Goal: Task Accomplishment & Management: Use online tool/utility

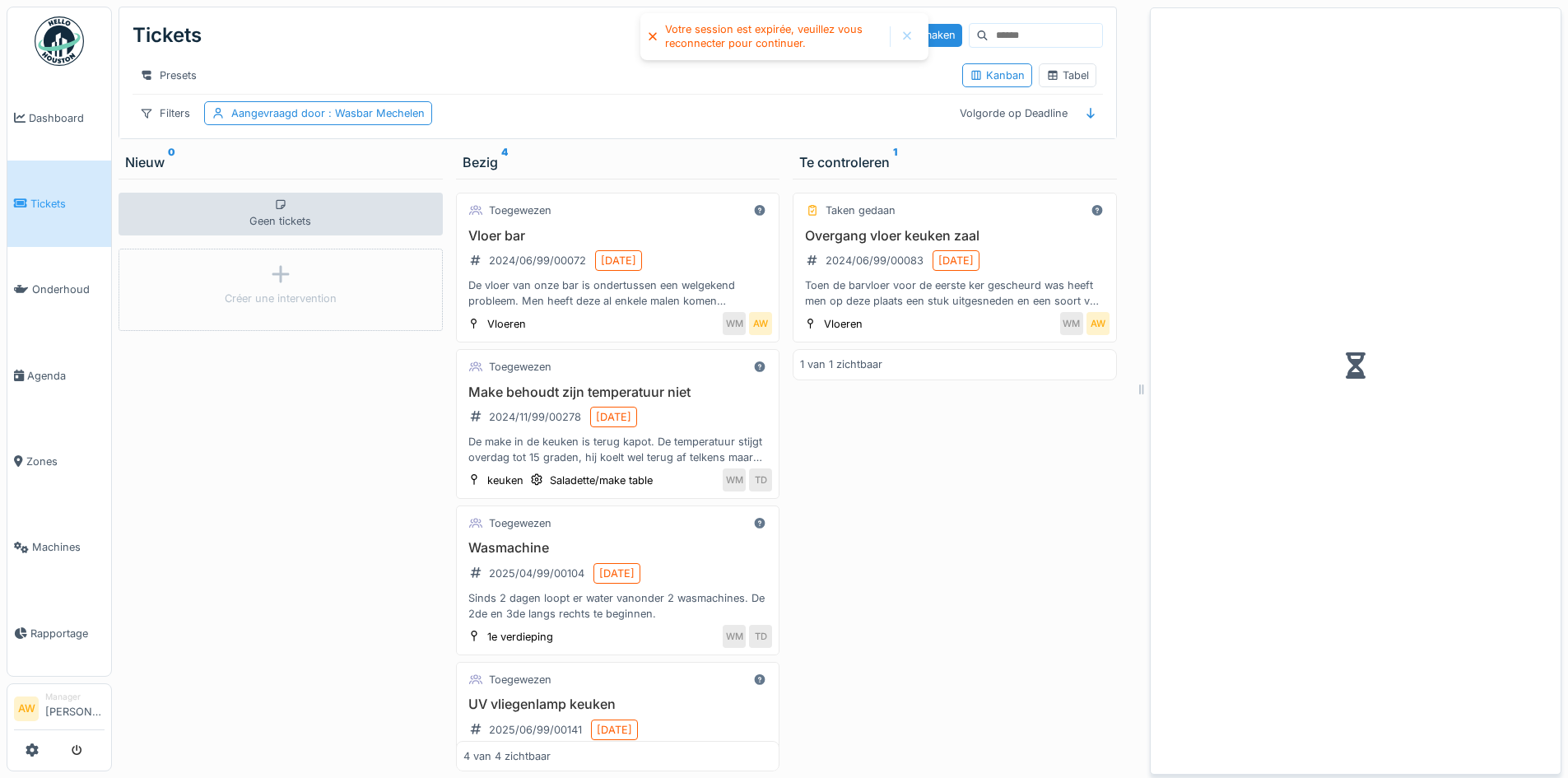
scroll to position [74, 0]
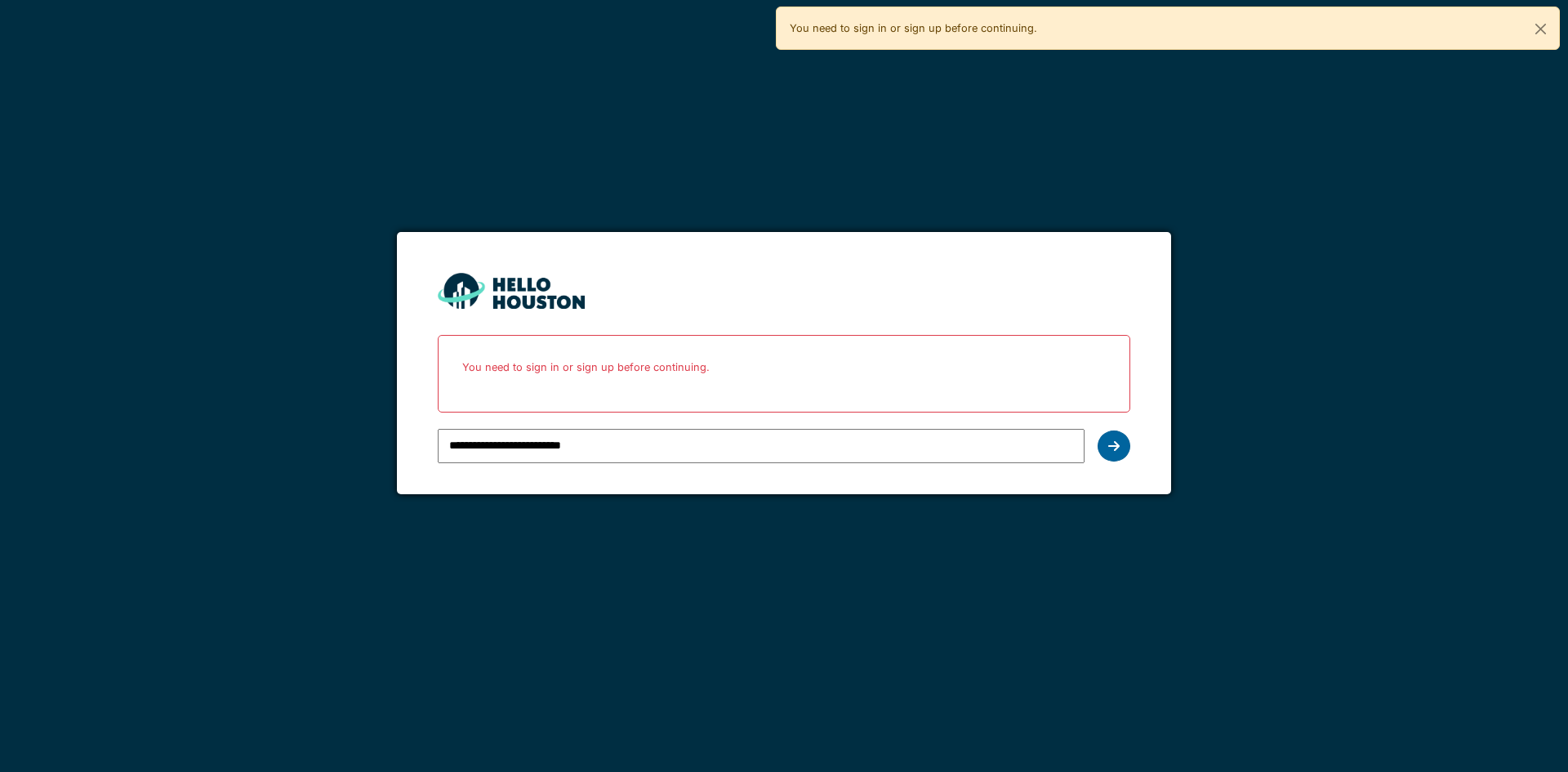
click at [1117, 451] on icon at bounding box center [1114, 445] width 12 height 13
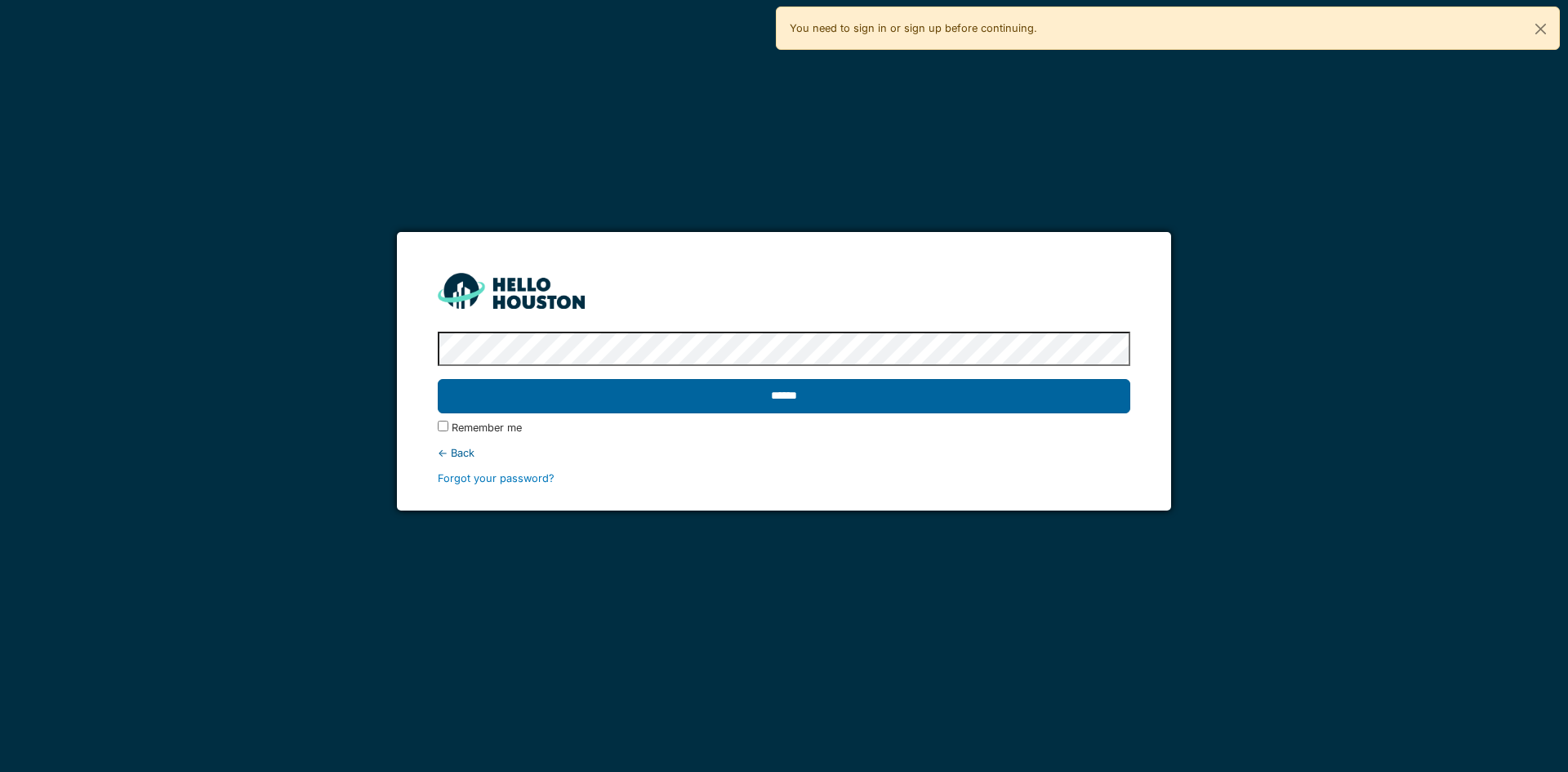
click at [856, 398] on input "******" at bounding box center [784, 396] width 692 height 35
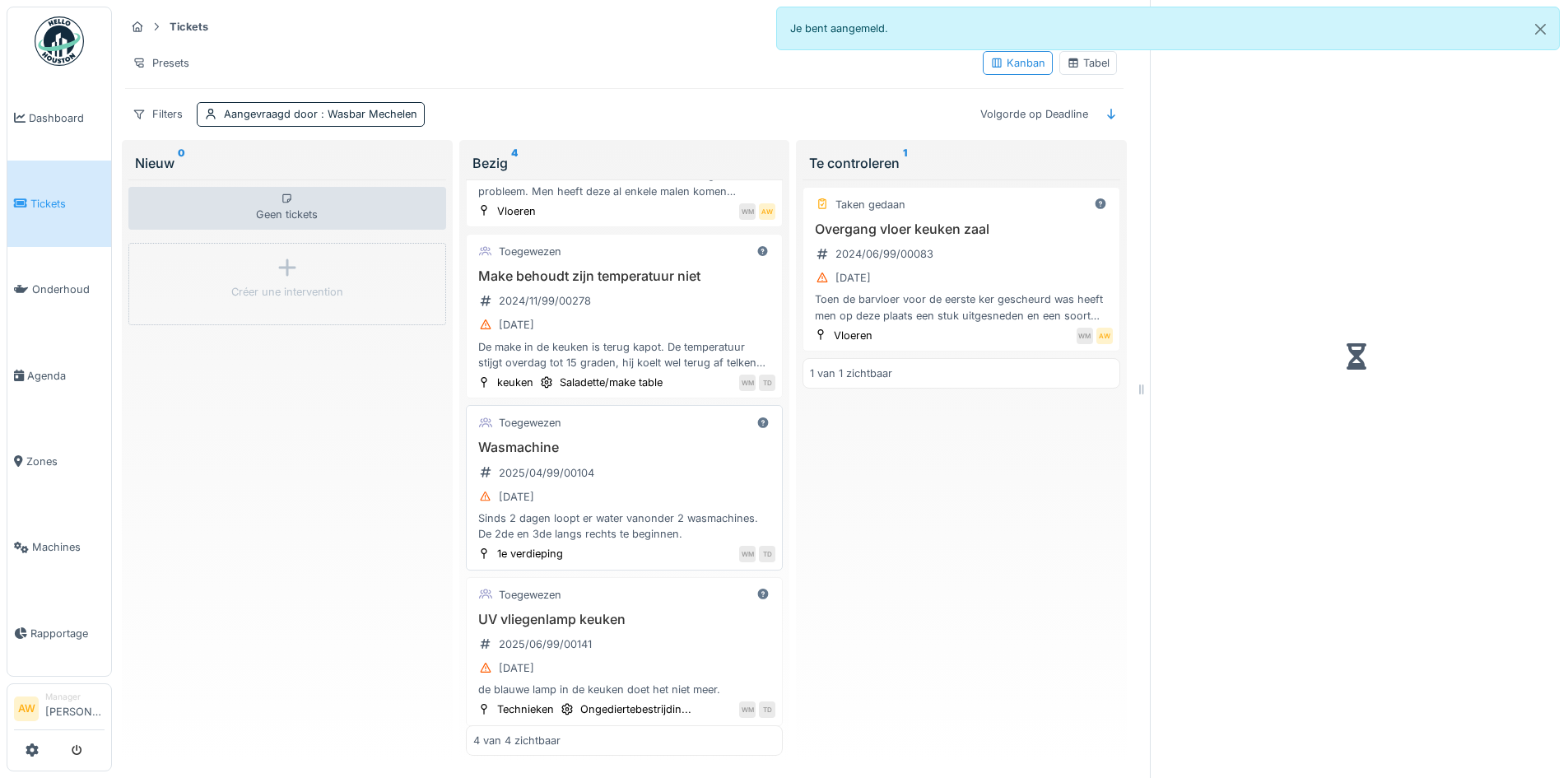
scroll to position [131, 0]
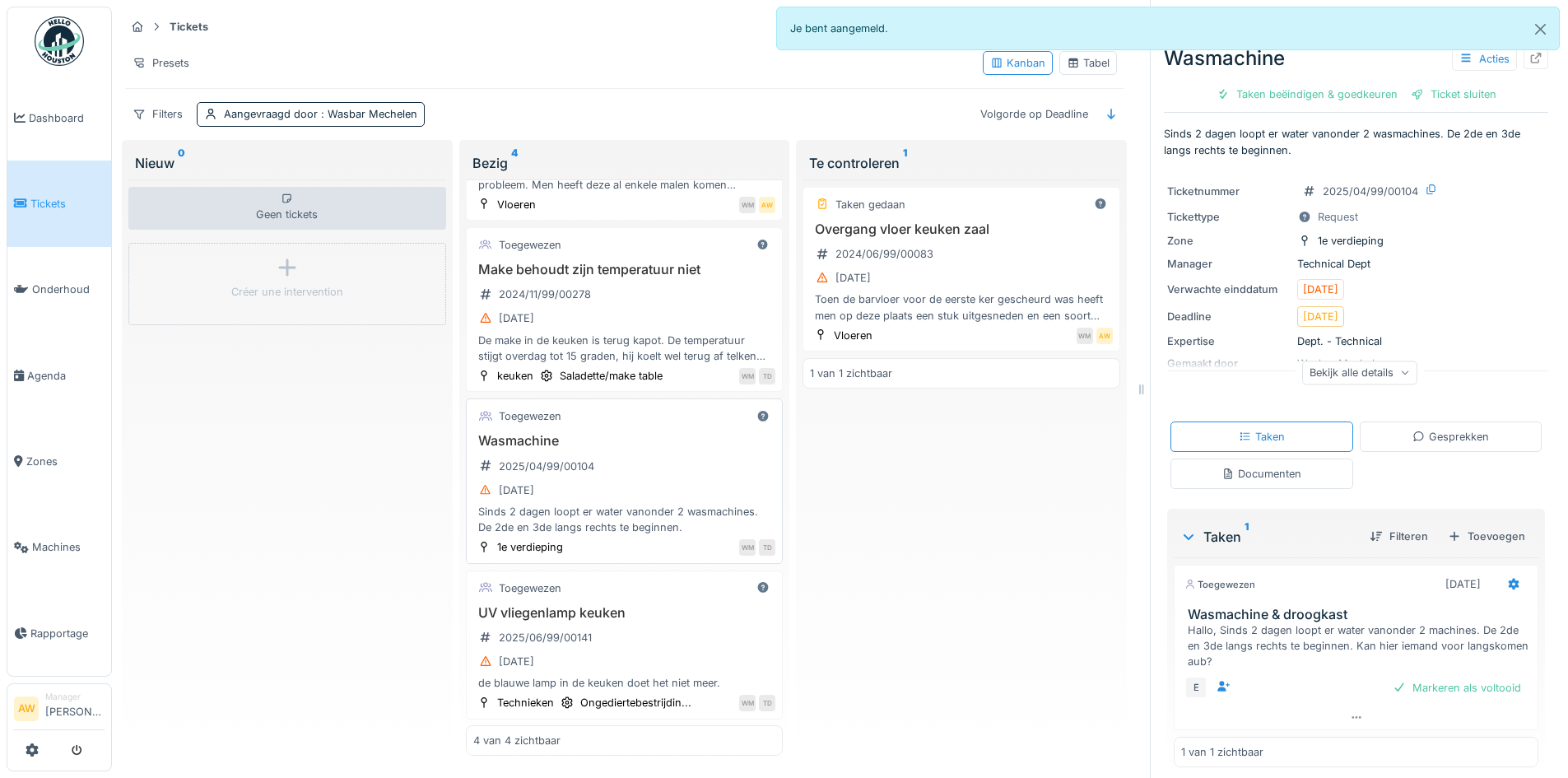
click at [600, 440] on h3 "Wasmachine" at bounding box center [625, 441] width 302 height 16
click at [521, 438] on h3 "Wasmachine" at bounding box center [625, 441] width 302 height 16
click at [1383, 441] on div "Gesprekken" at bounding box center [1452, 437] width 183 height 31
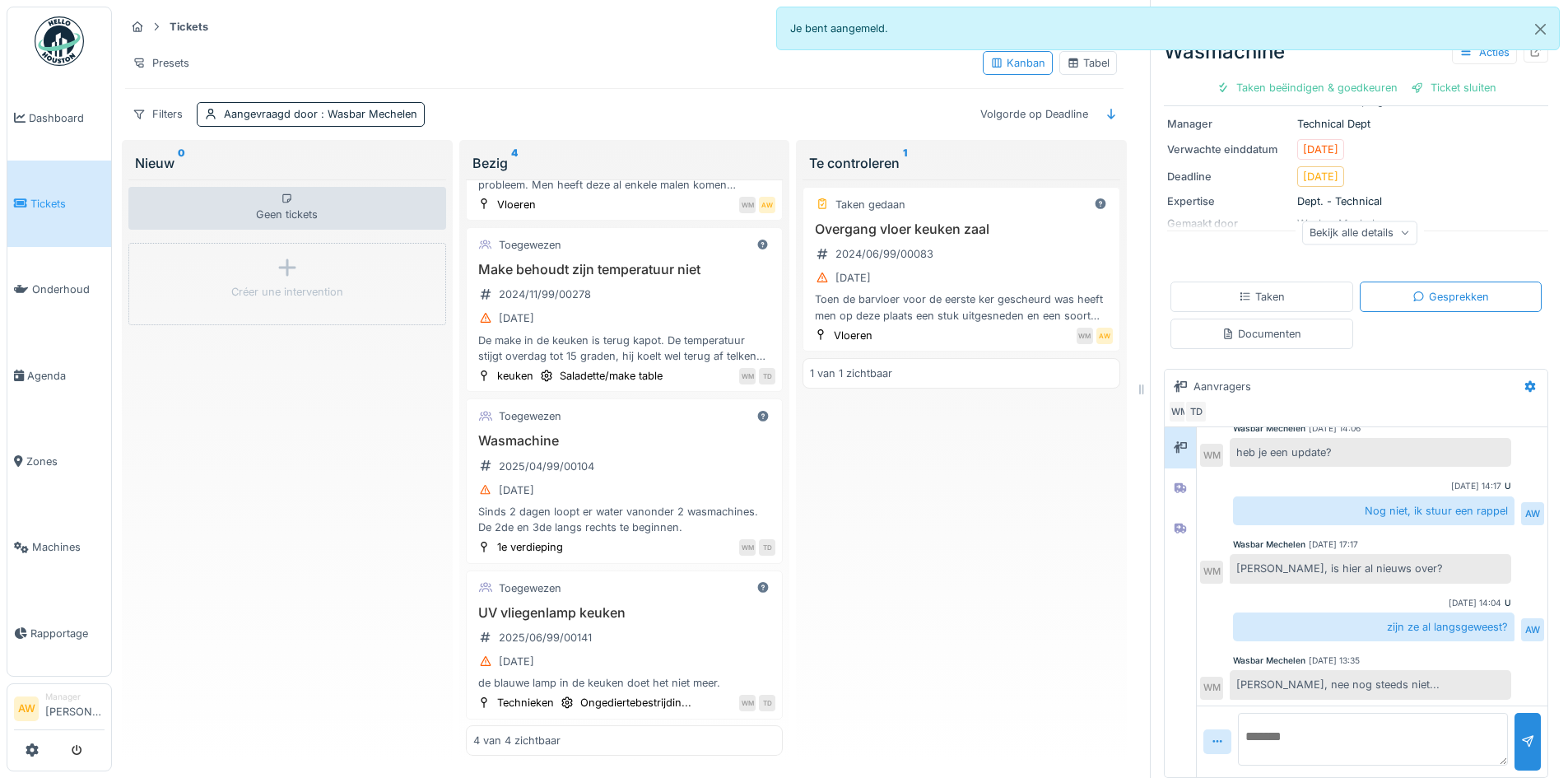
scroll to position [148, 0]
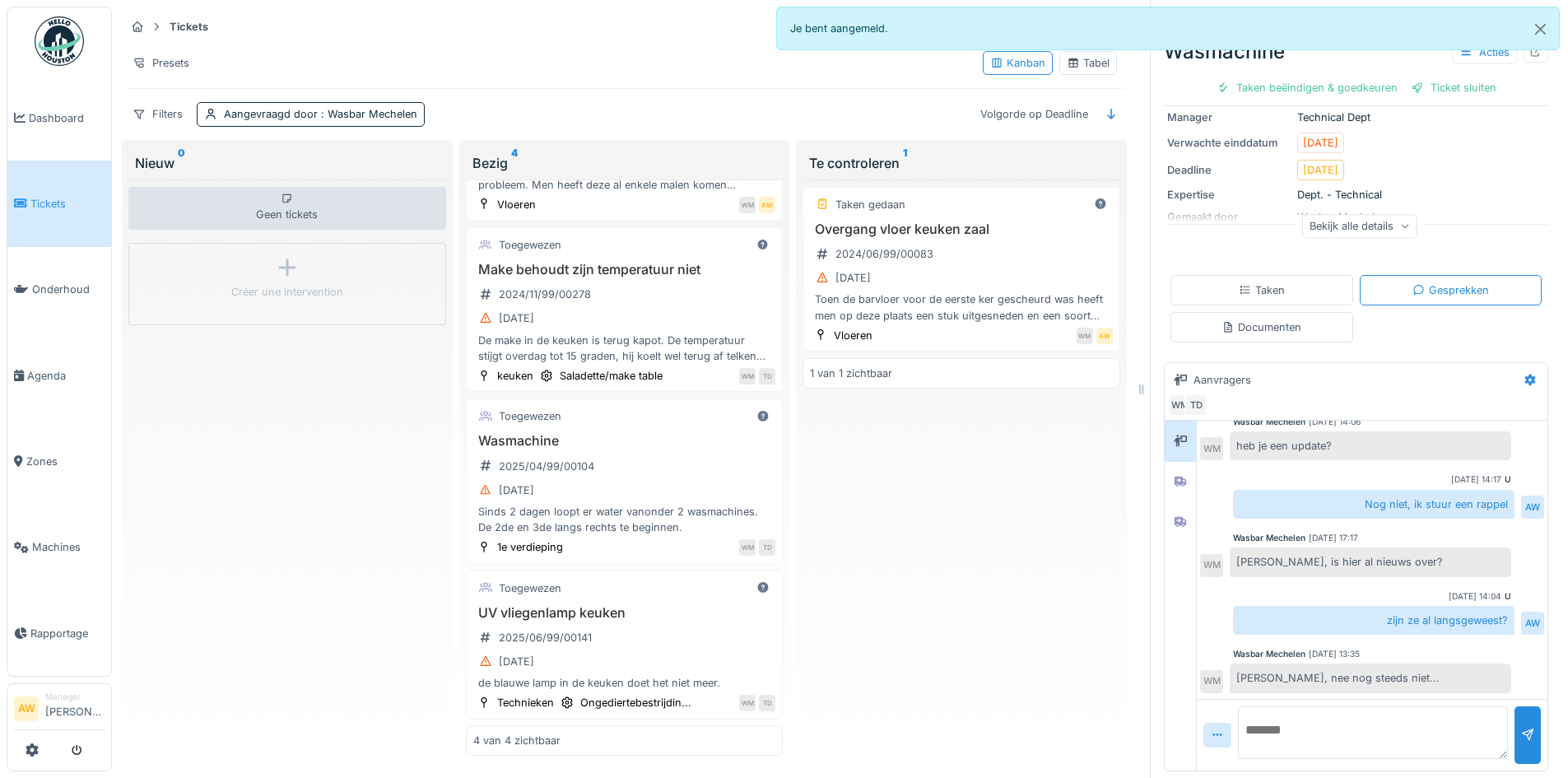
click at [1248, 284] on div "Taken" at bounding box center [1262, 291] width 46 height 16
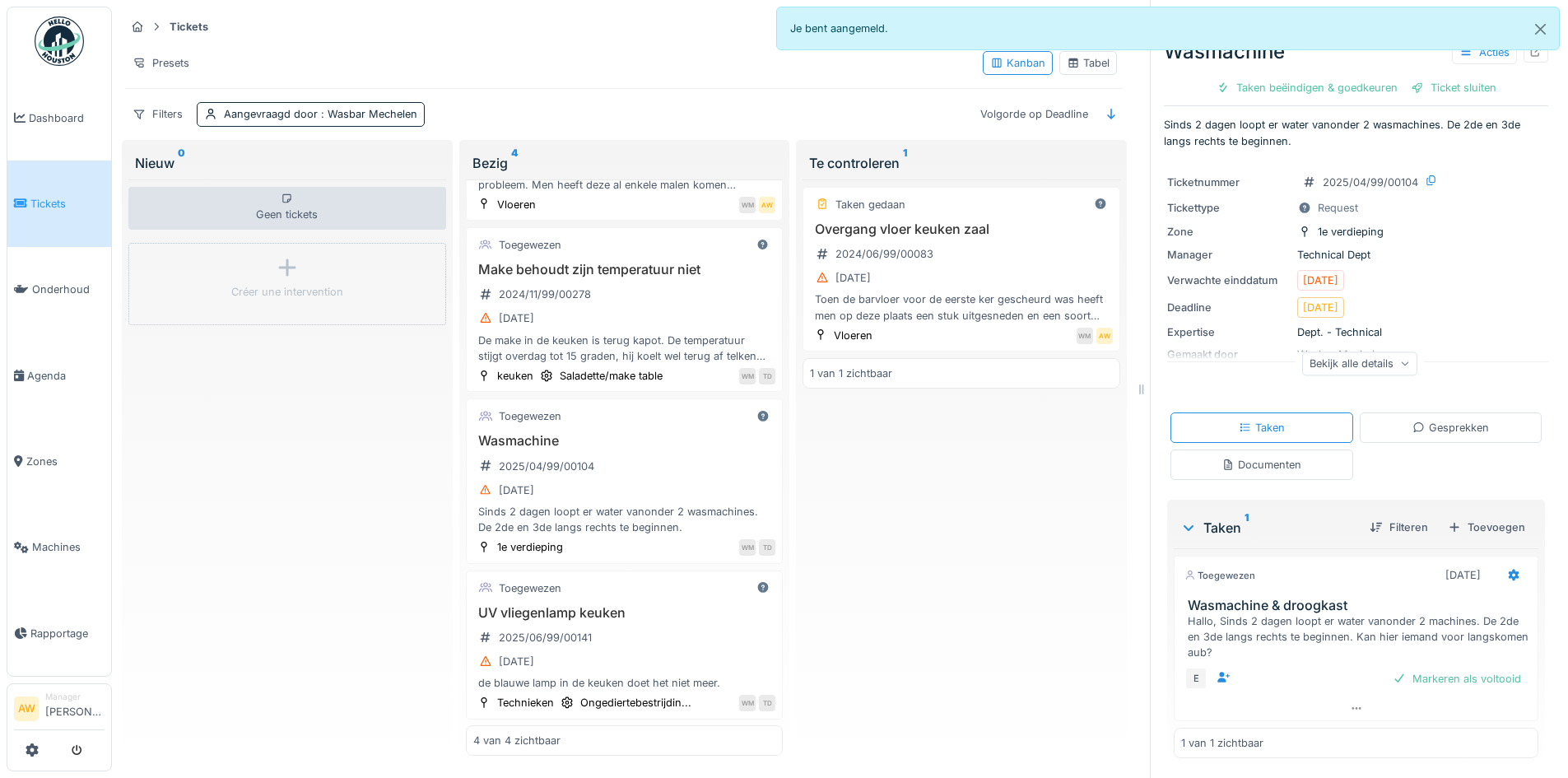
scroll to position [12, 0]
click at [1389, 420] on div "Gesprekken" at bounding box center [1452, 428] width 183 height 31
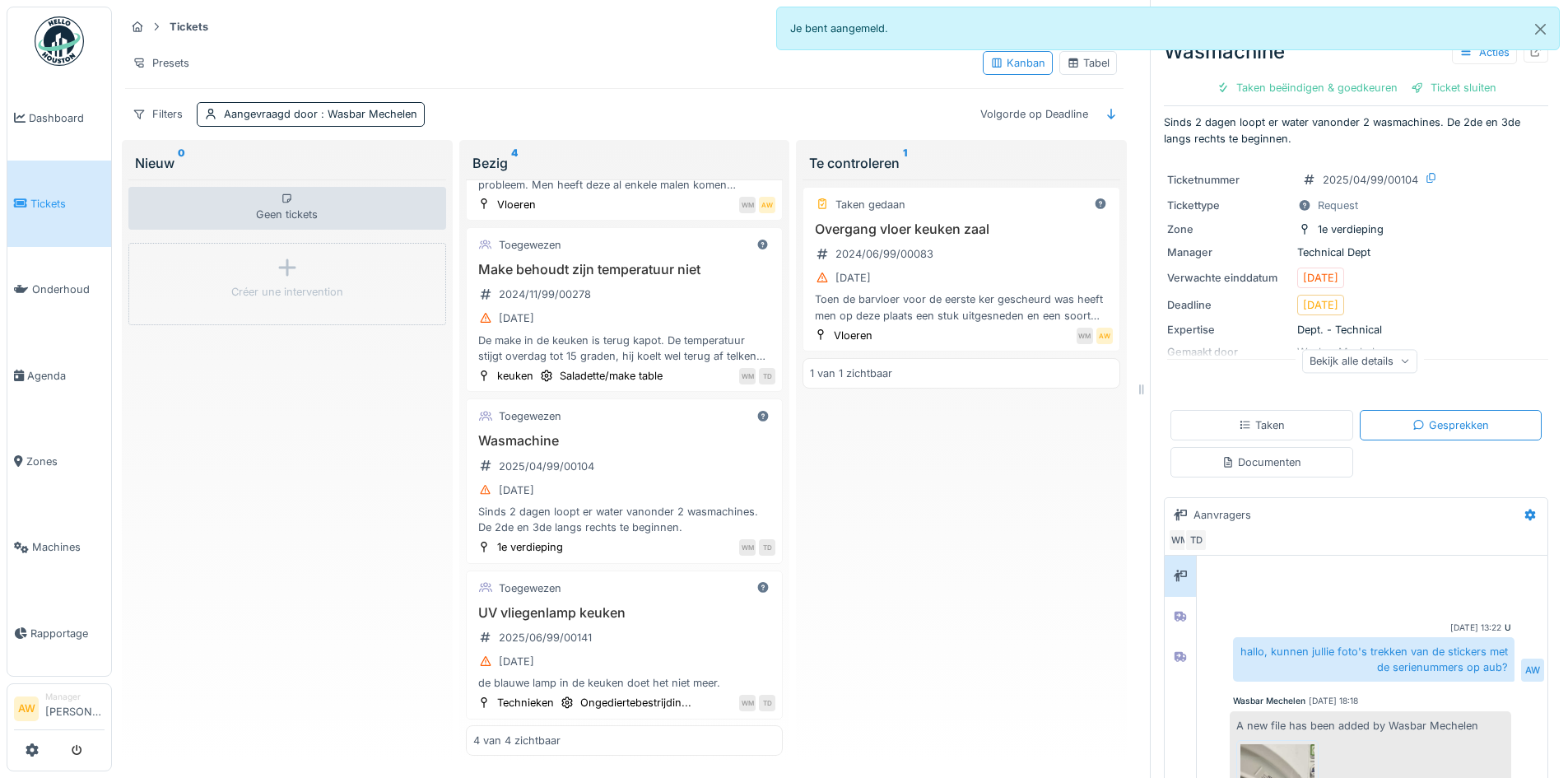
scroll to position [527, 0]
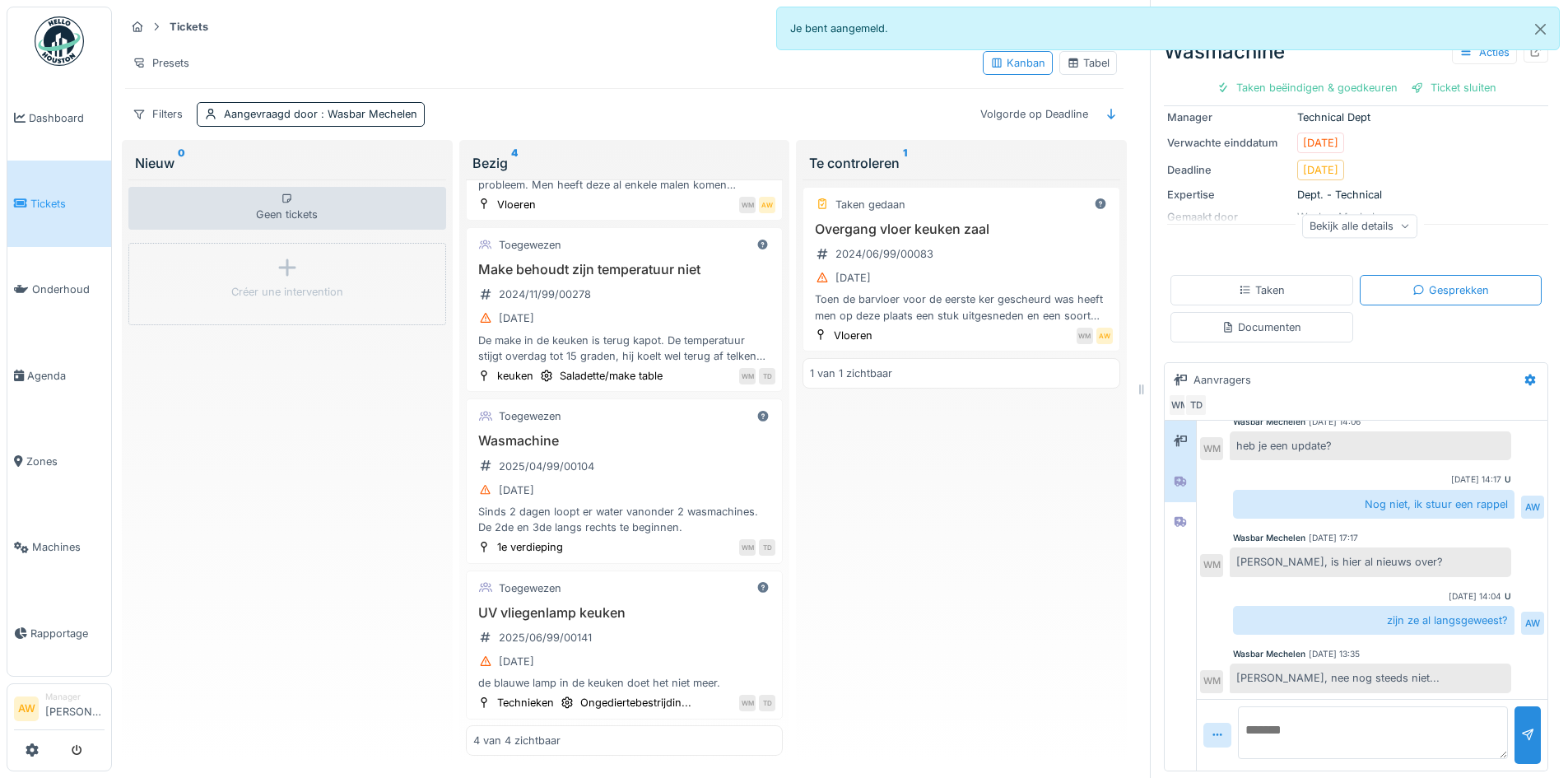
click at [1182, 474] on div at bounding box center [1180, 482] width 31 height 41
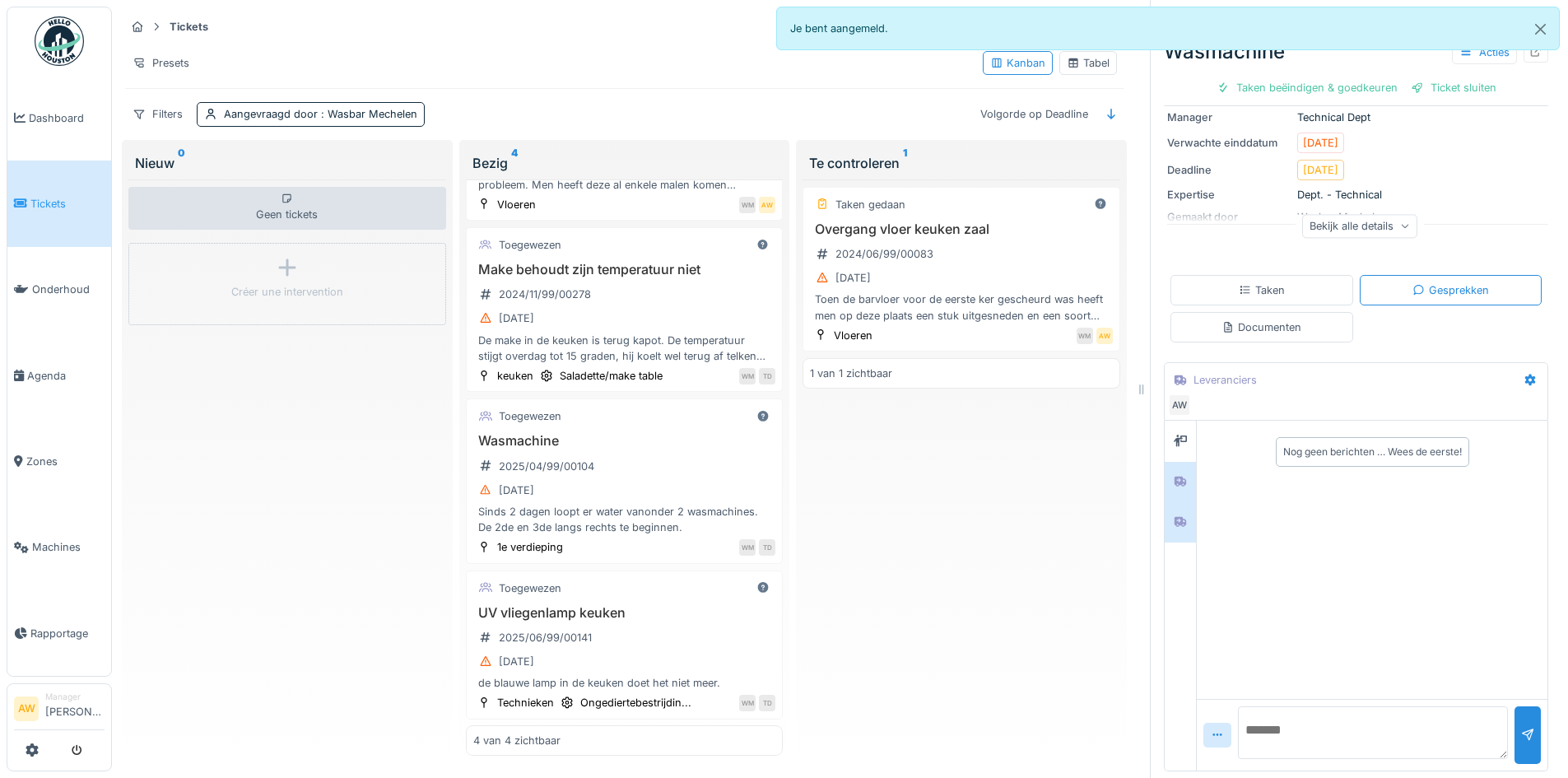
scroll to position [0, 0]
click at [1175, 517] on icon at bounding box center [1181, 522] width 12 height 10
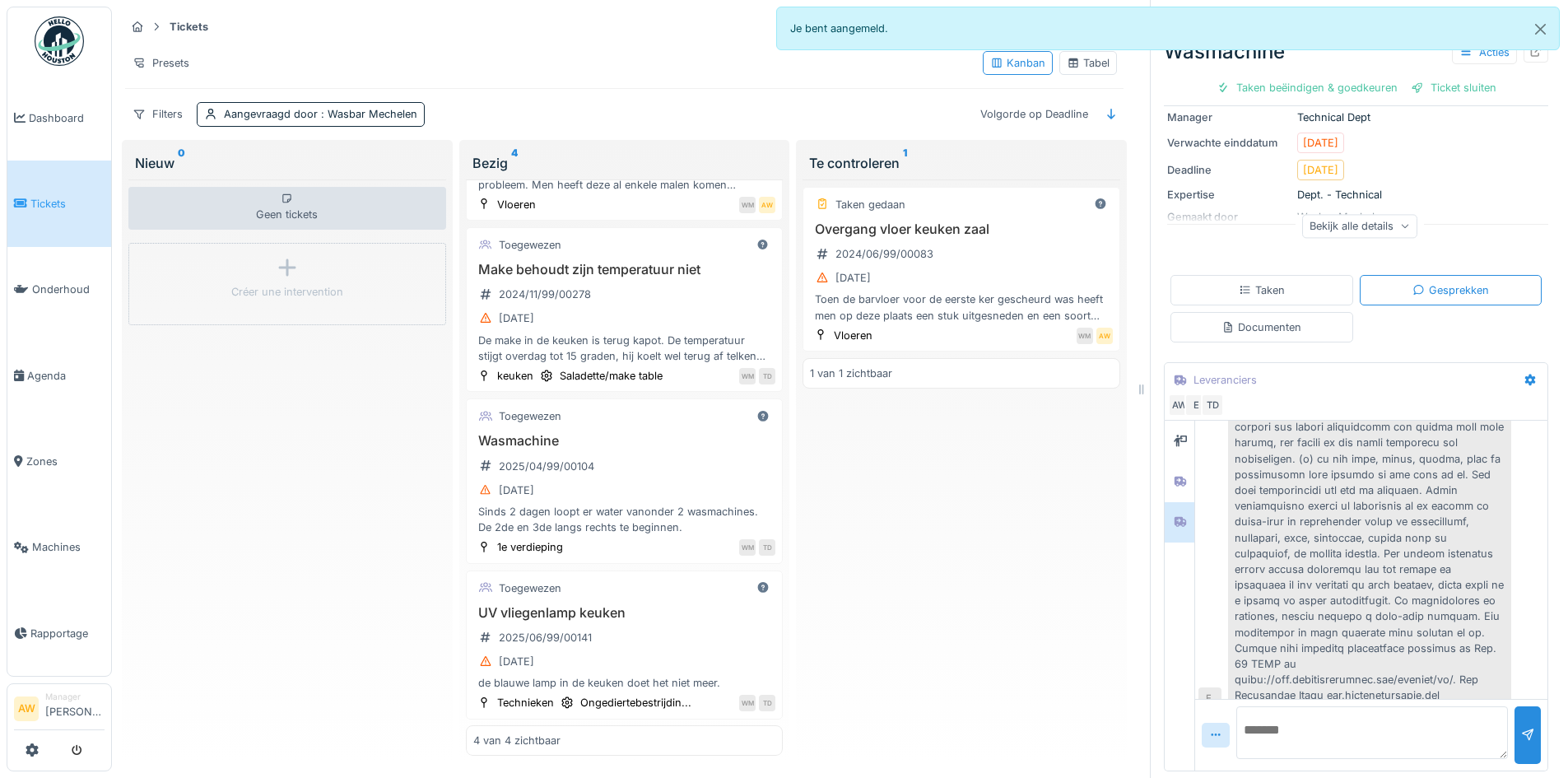
scroll to position [594, 0]
click at [1537, 32] on button "Close" at bounding box center [1540, 29] width 37 height 44
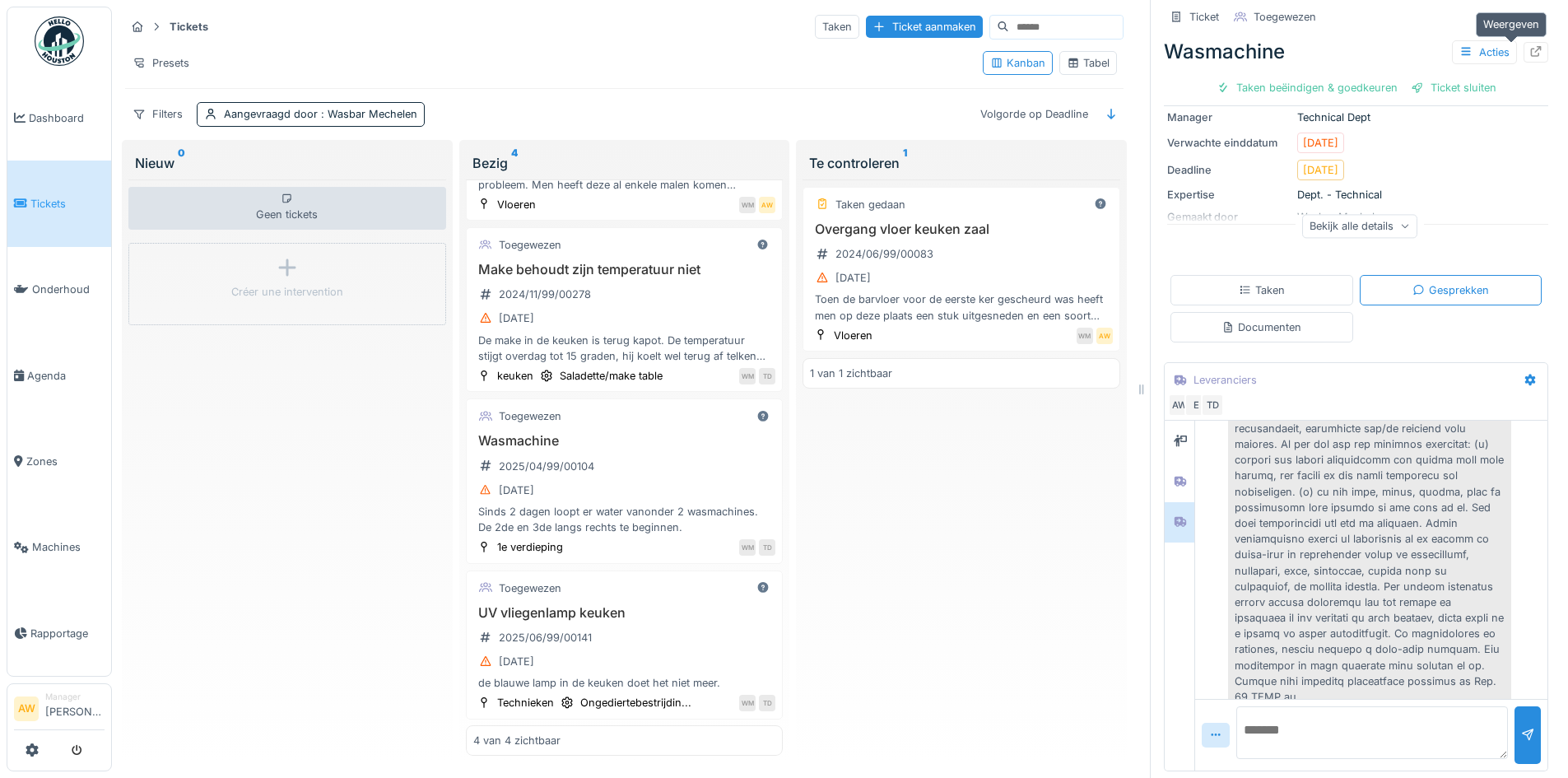
click at [1524, 43] on div at bounding box center [1536, 52] width 25 height 21
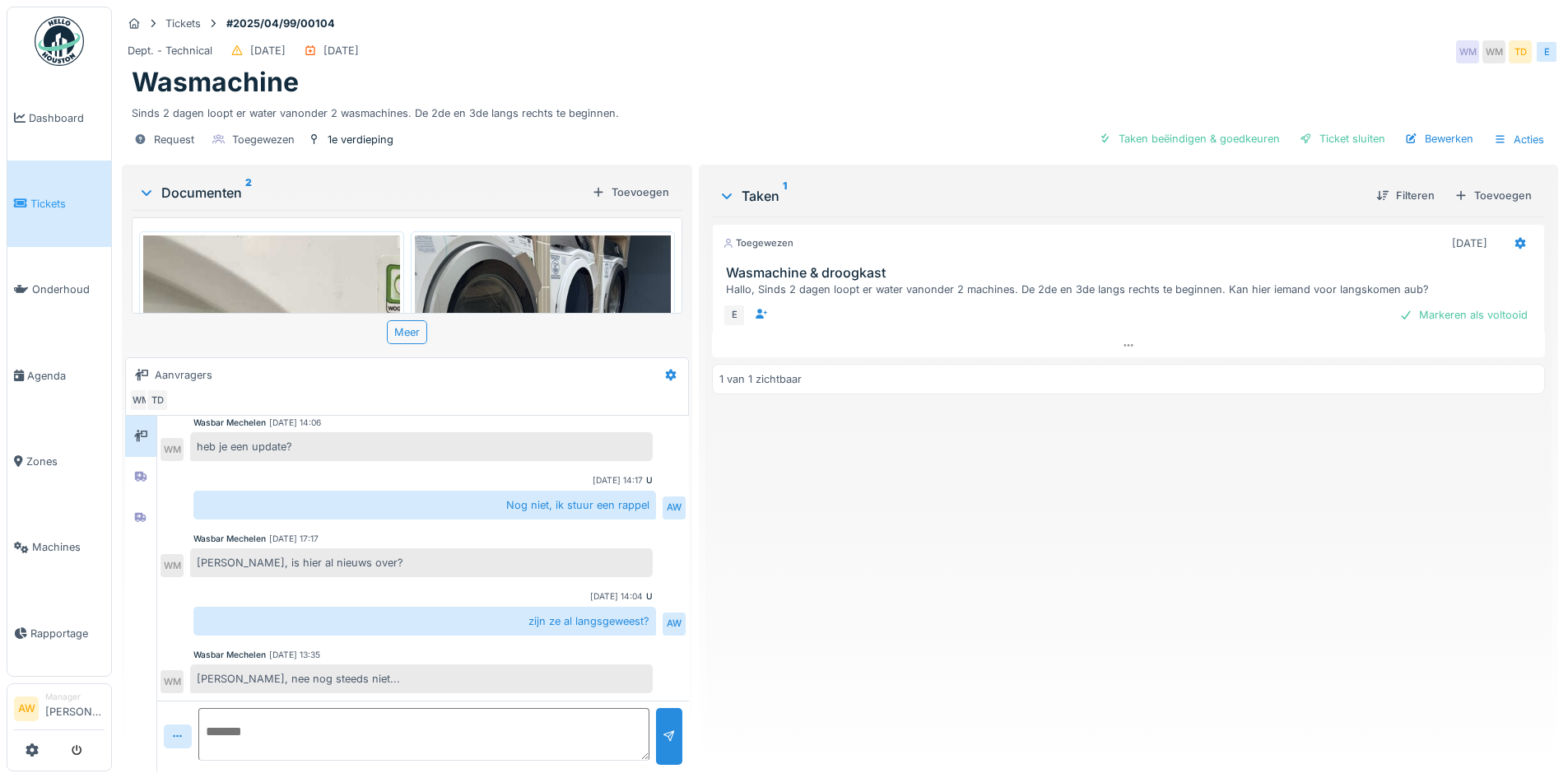
scroll to position [245, 0]
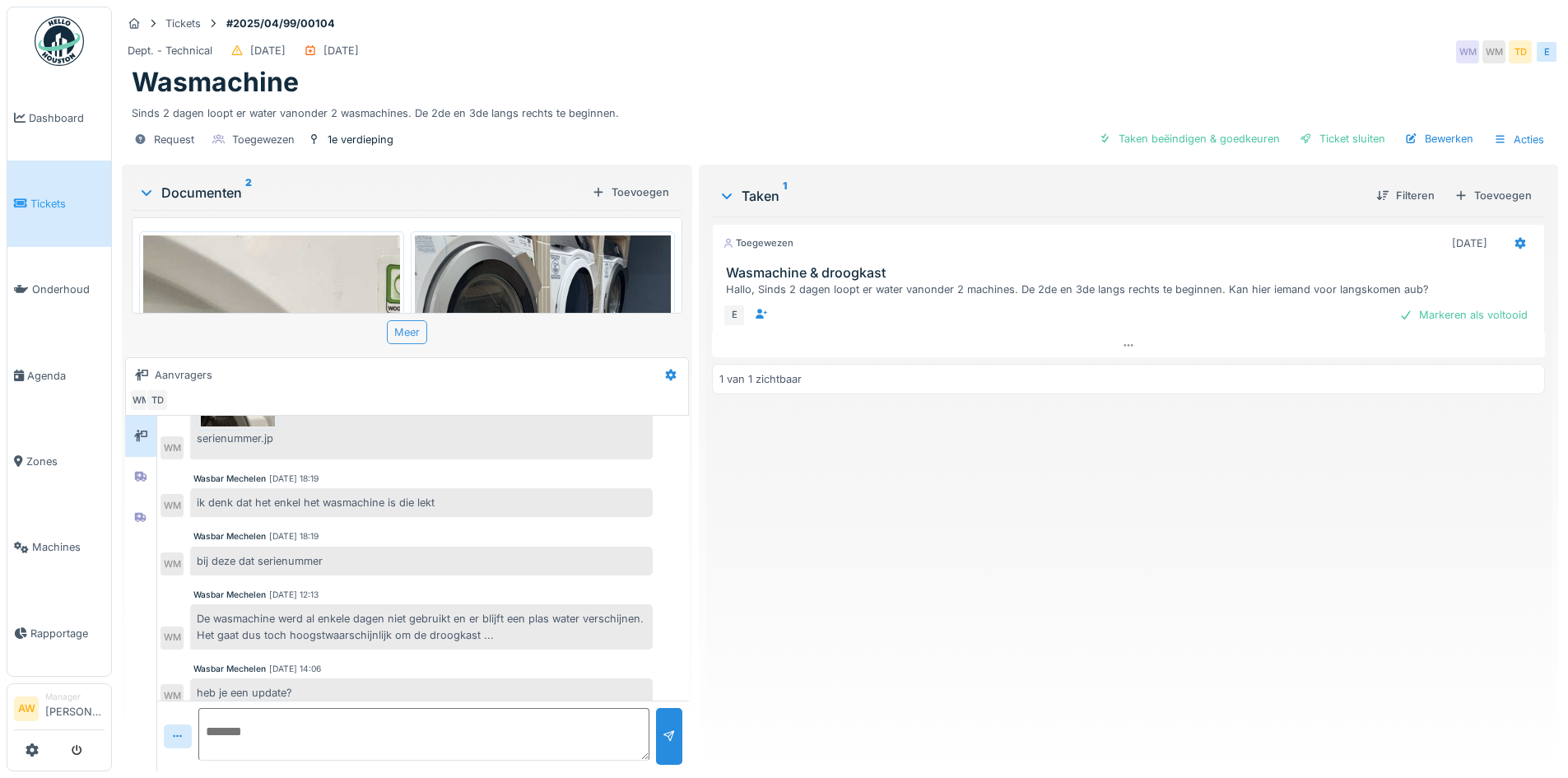
click at [415, 327] on div "Meer" at bounding box center [407, 332] width 41 height 24
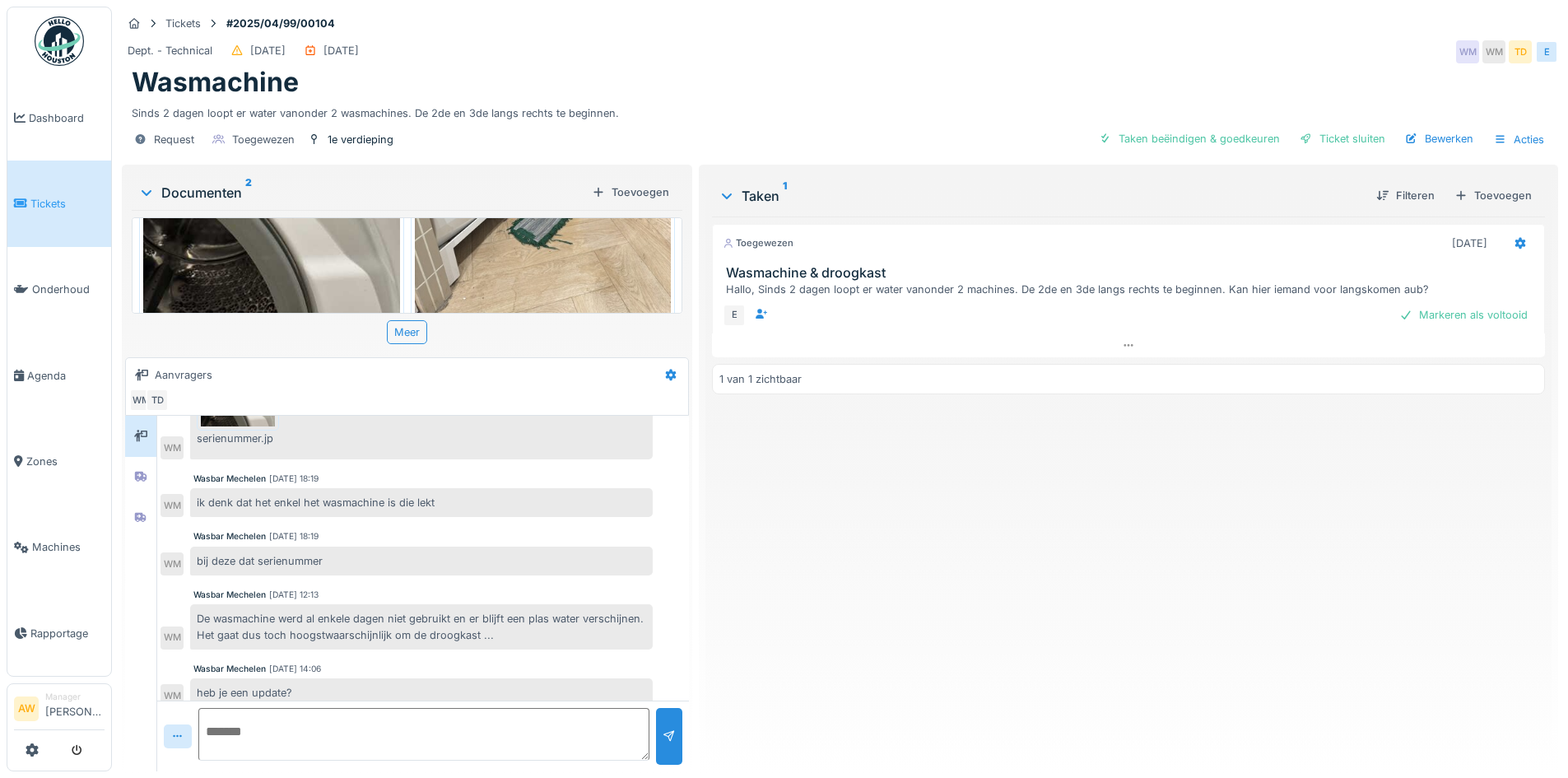
scroll to position [0, 0]
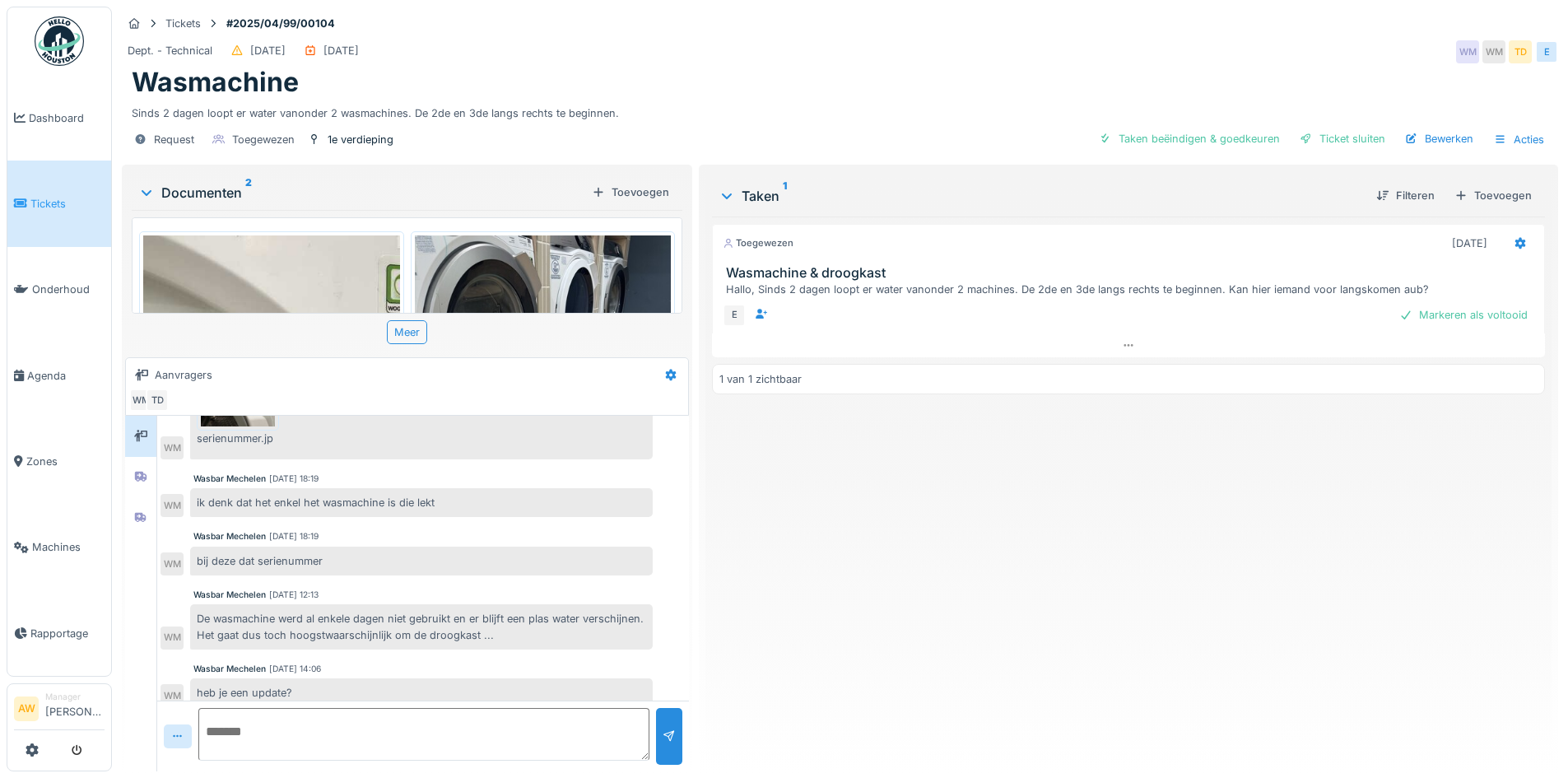
click at [309, 265] on img at bounding box center [272, 406] width 257 height 341
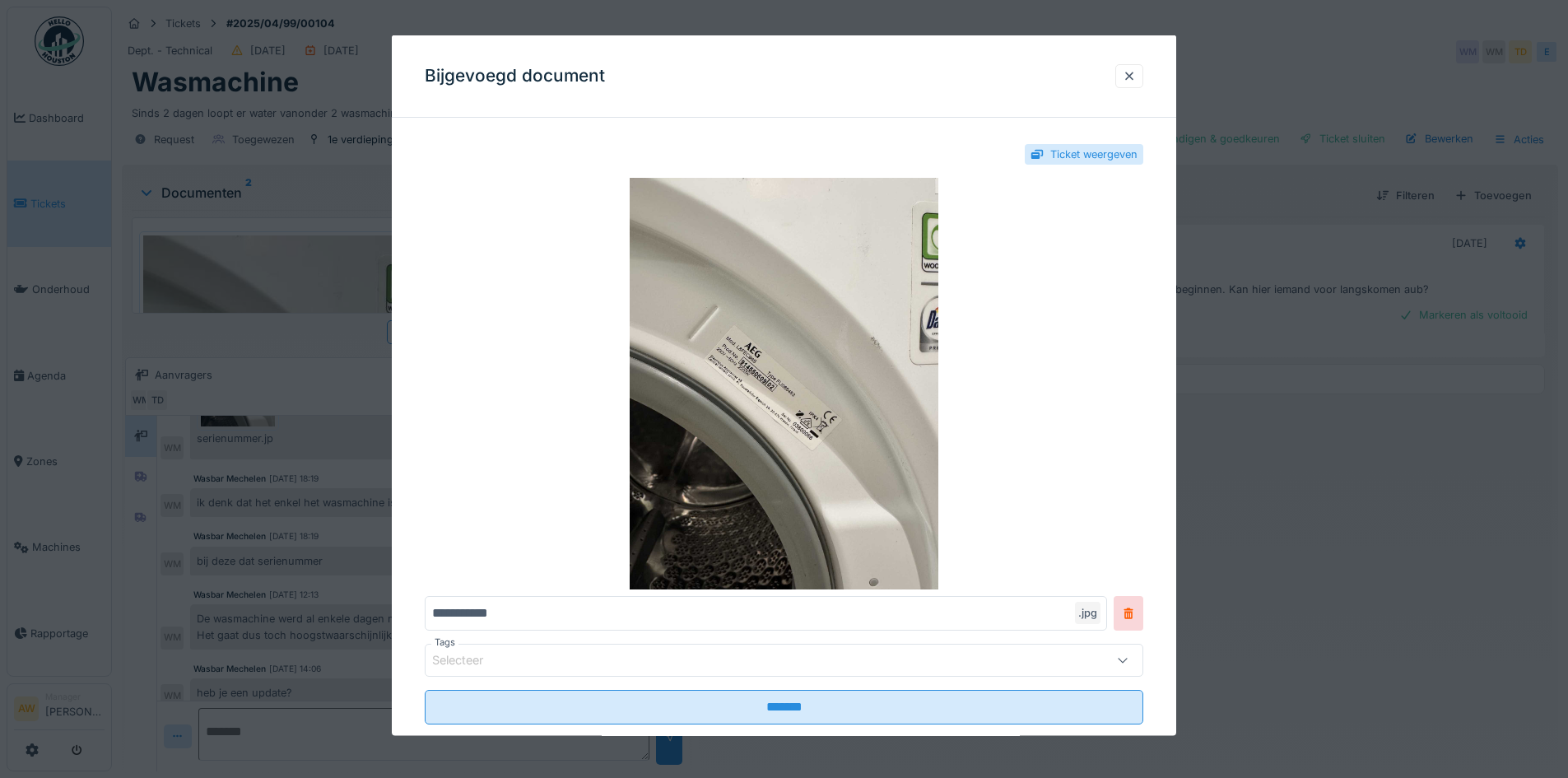
click at [1217, 421] on div at bounding box center [784, 389] width 1568 height 778
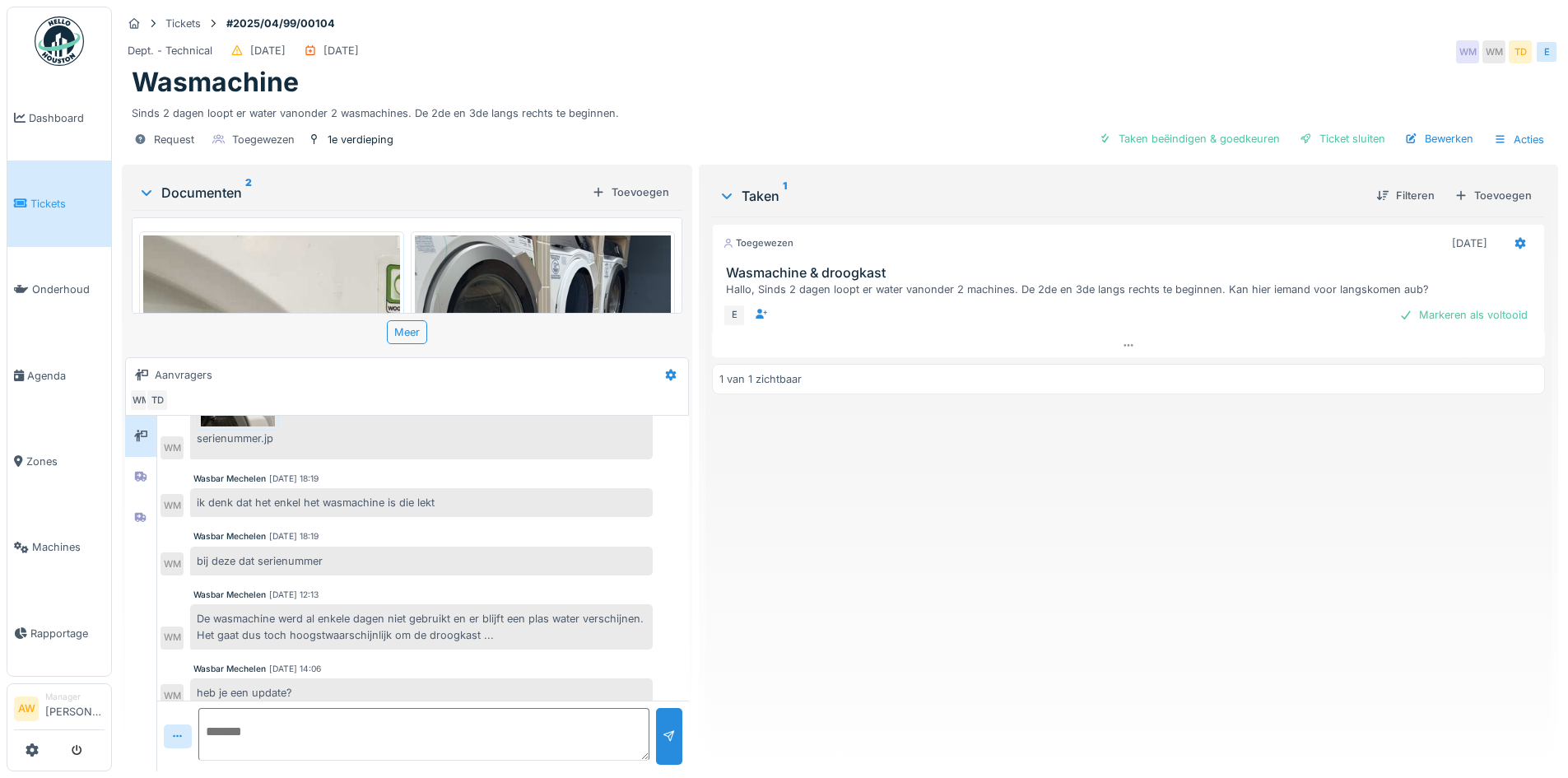
click at [465, 239] on img at bounding box center [543, 406] width 257 height 341
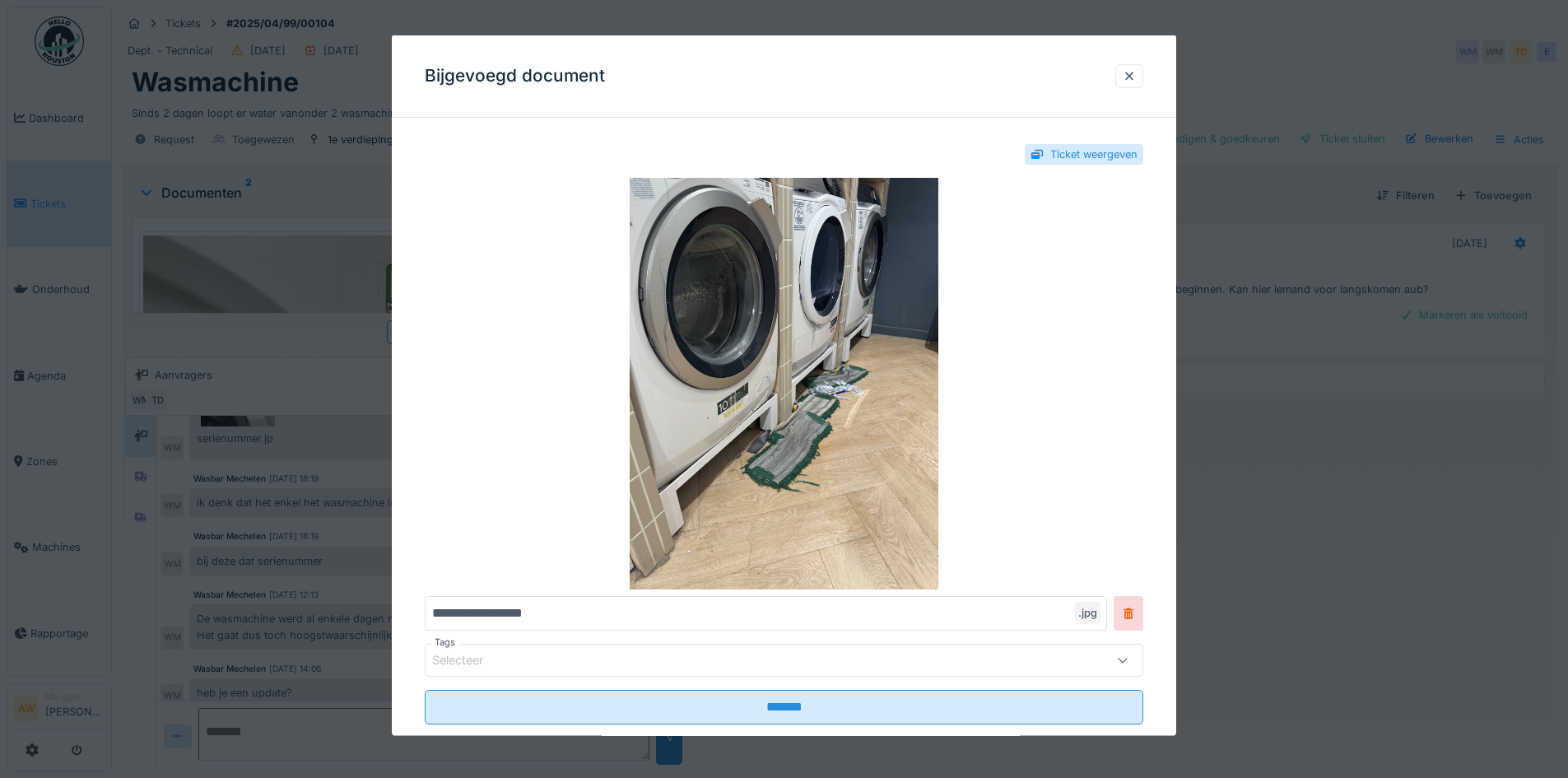
click at [1270, 378] on div at bounding box center [784, 389] width 1568 height 778
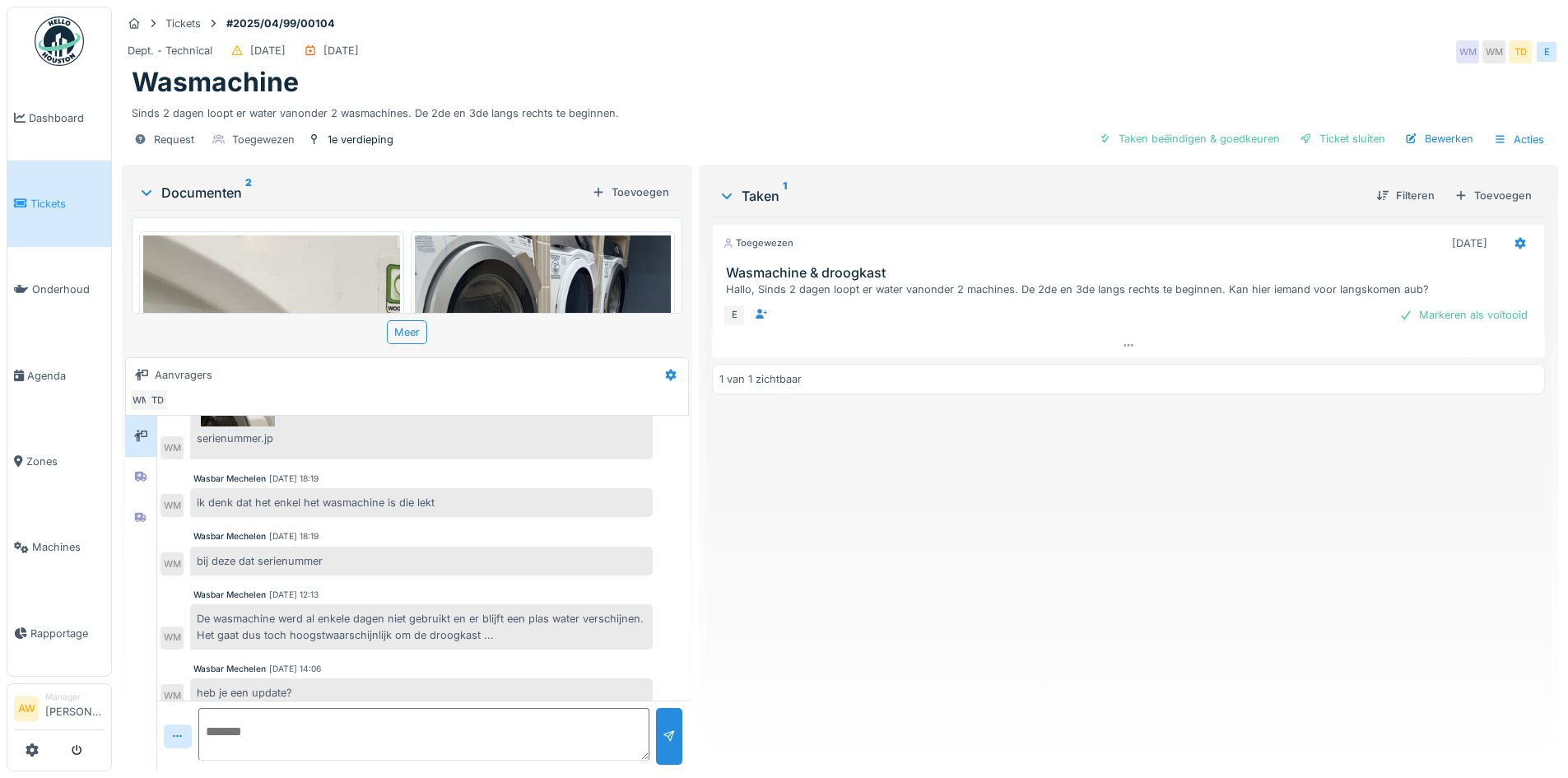
click at [297, 253] on img at bounding box center [272, 406] width 257 height 341
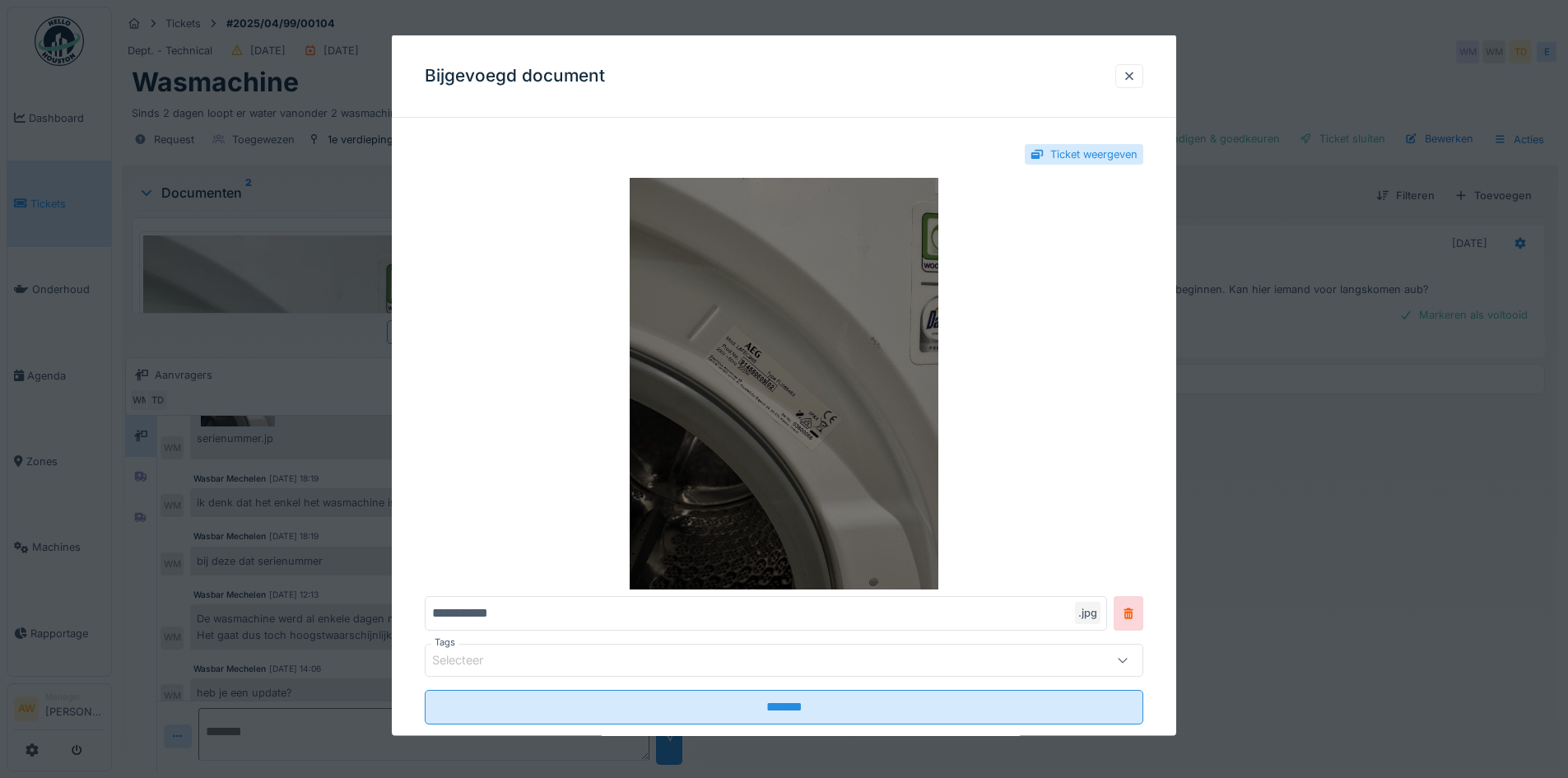
click at [760, 361] on img at bounding box center [784, 384] width 718 height 412
